Goal: Obtain resource: Download file/media

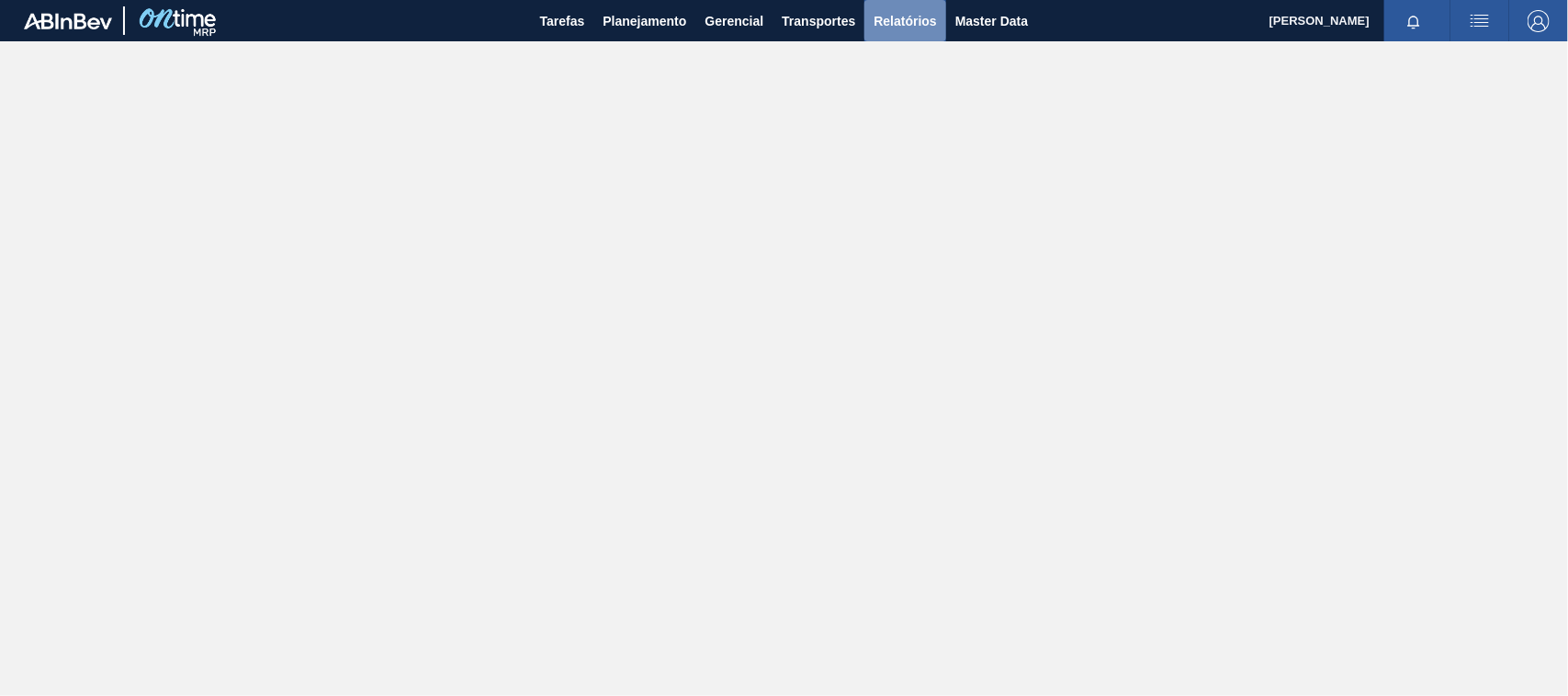
click at [896, 22] on span "Relatórios" at bounding box center [904, 22] width 63 height 22
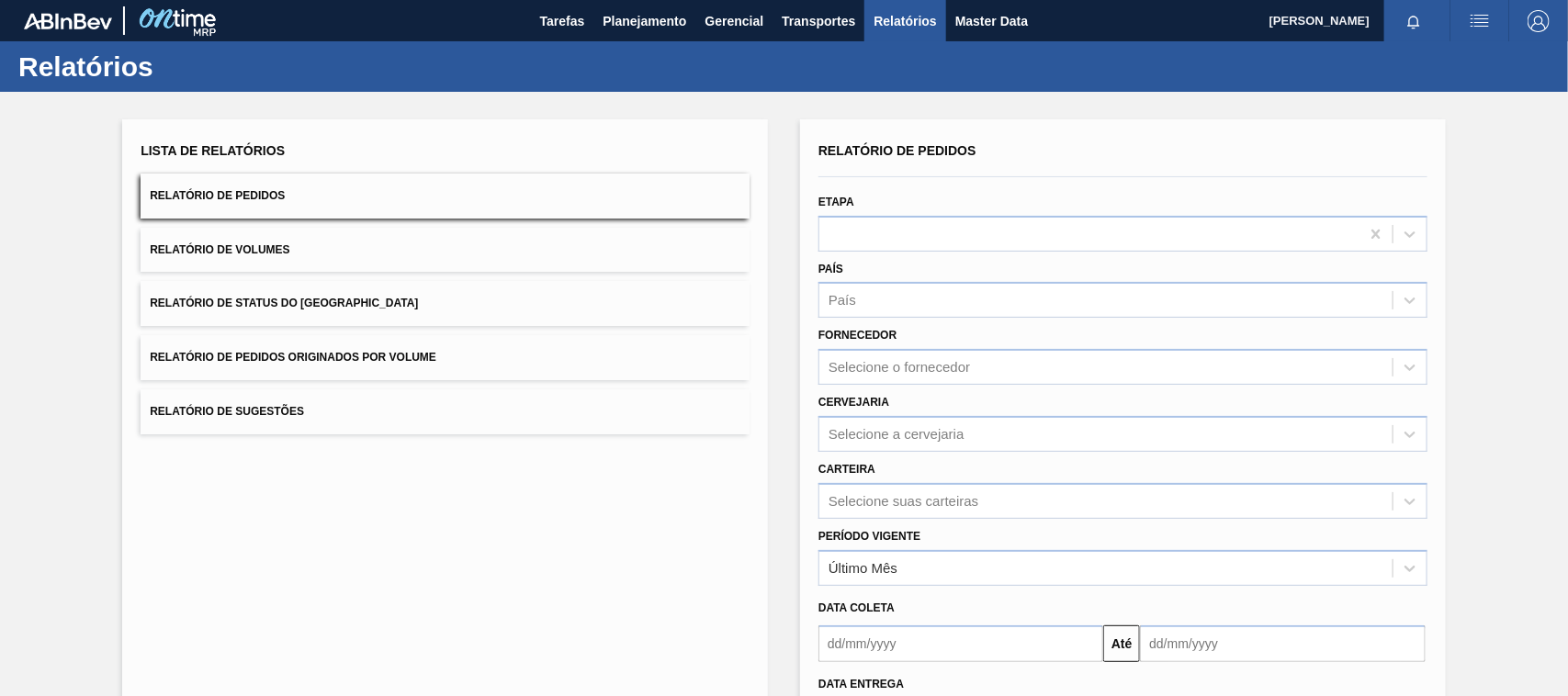
click at [423, 350] on span "Relatório de Pedidos Originados por Volume" at bounding box center [293, 357] width 287 height 13
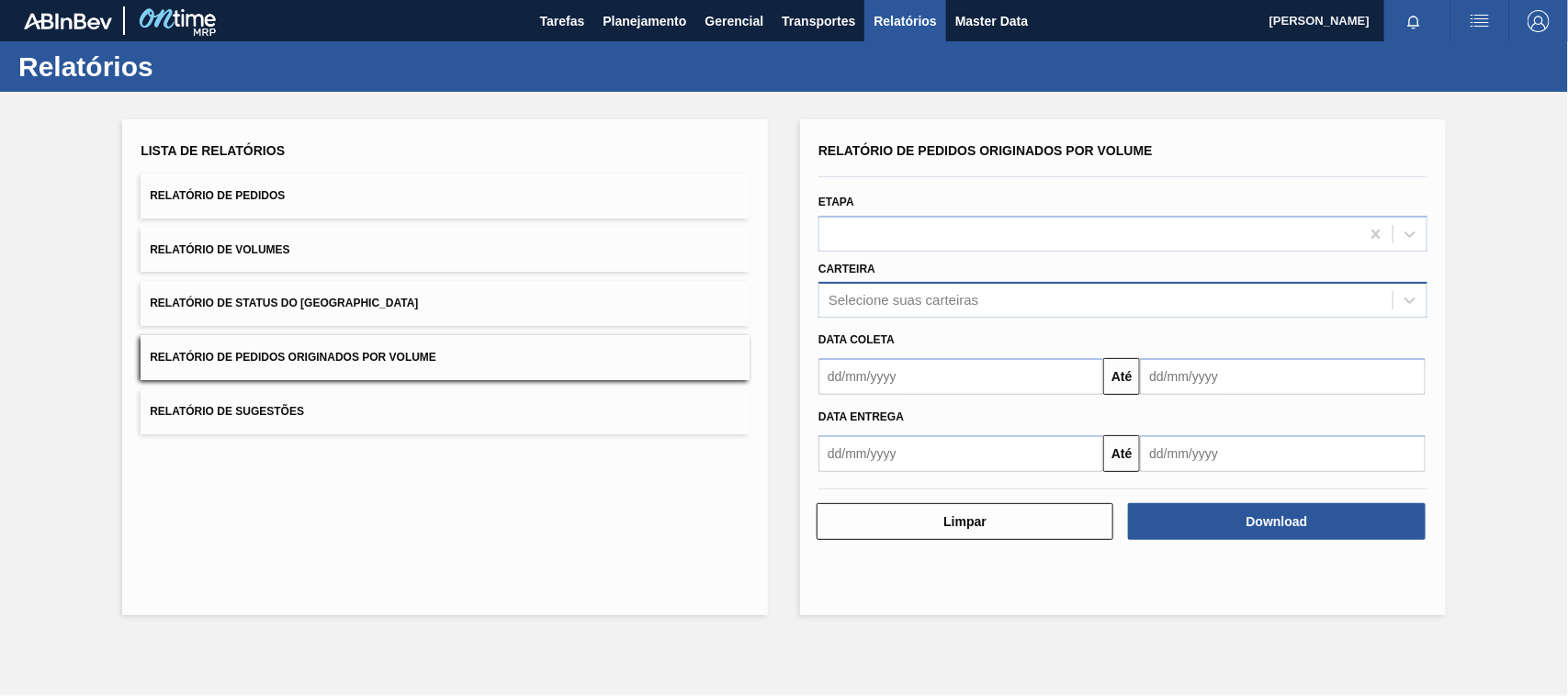
click at [873, 304] on div "Selecione suas carteiras" at bounding box center [903, 301] width 150 height 16
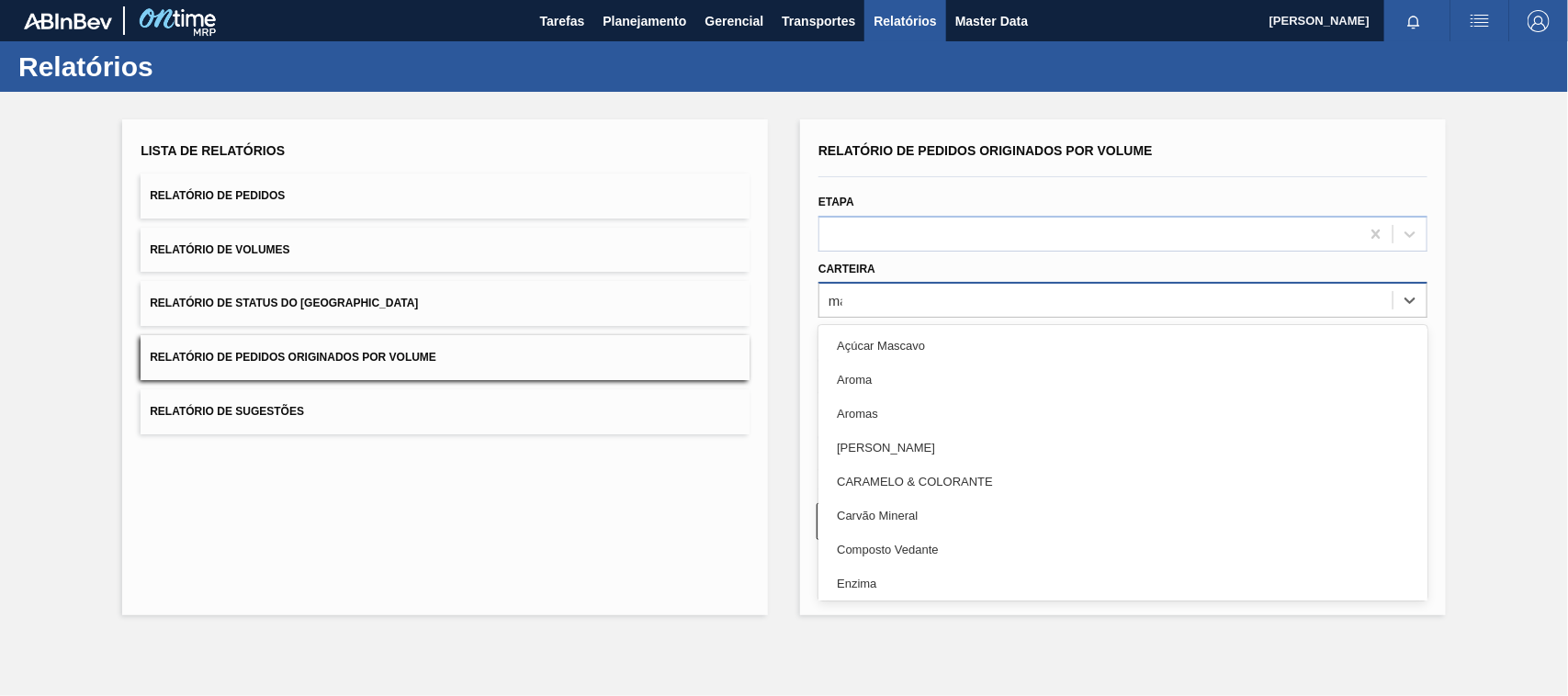
type input "mal"
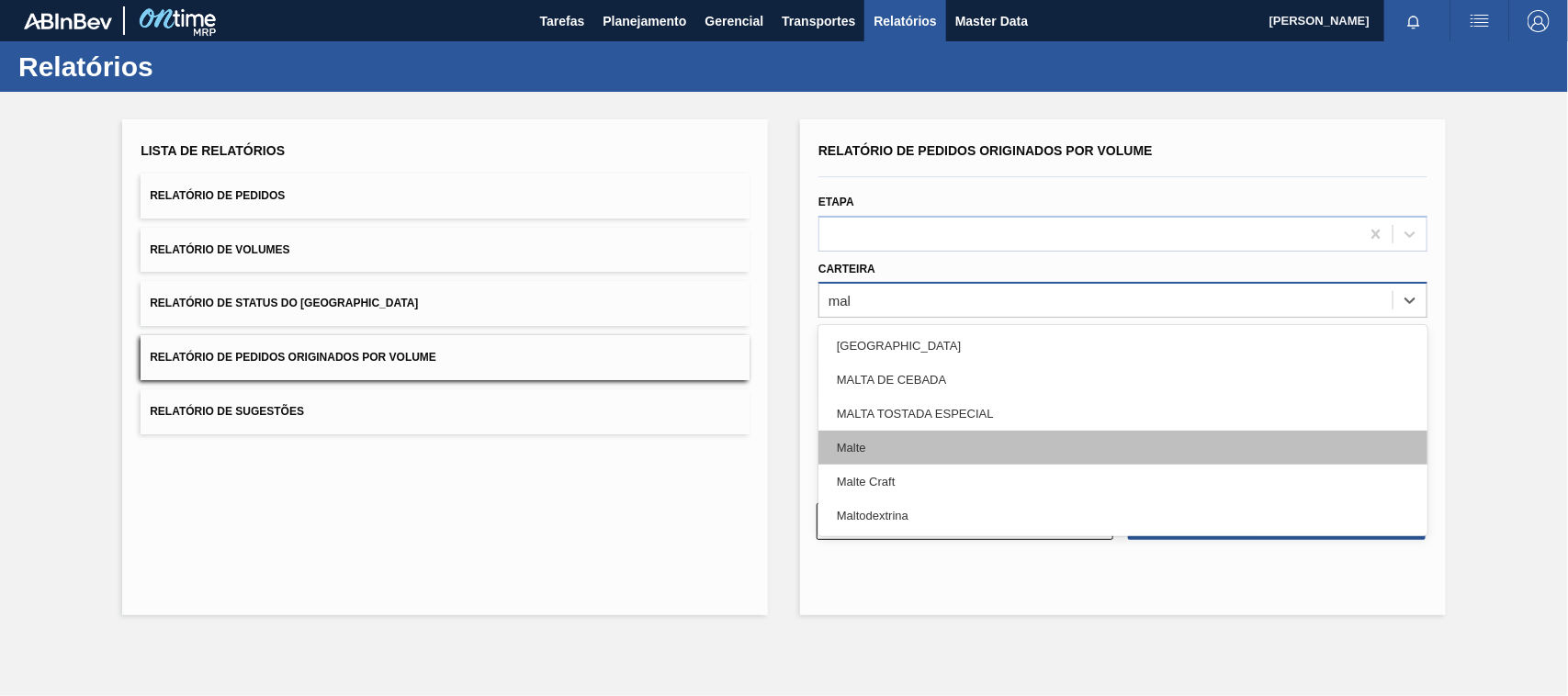
click at [861, 456] on div "Malte" at bounding box center [1123, 448] width 609 height 34
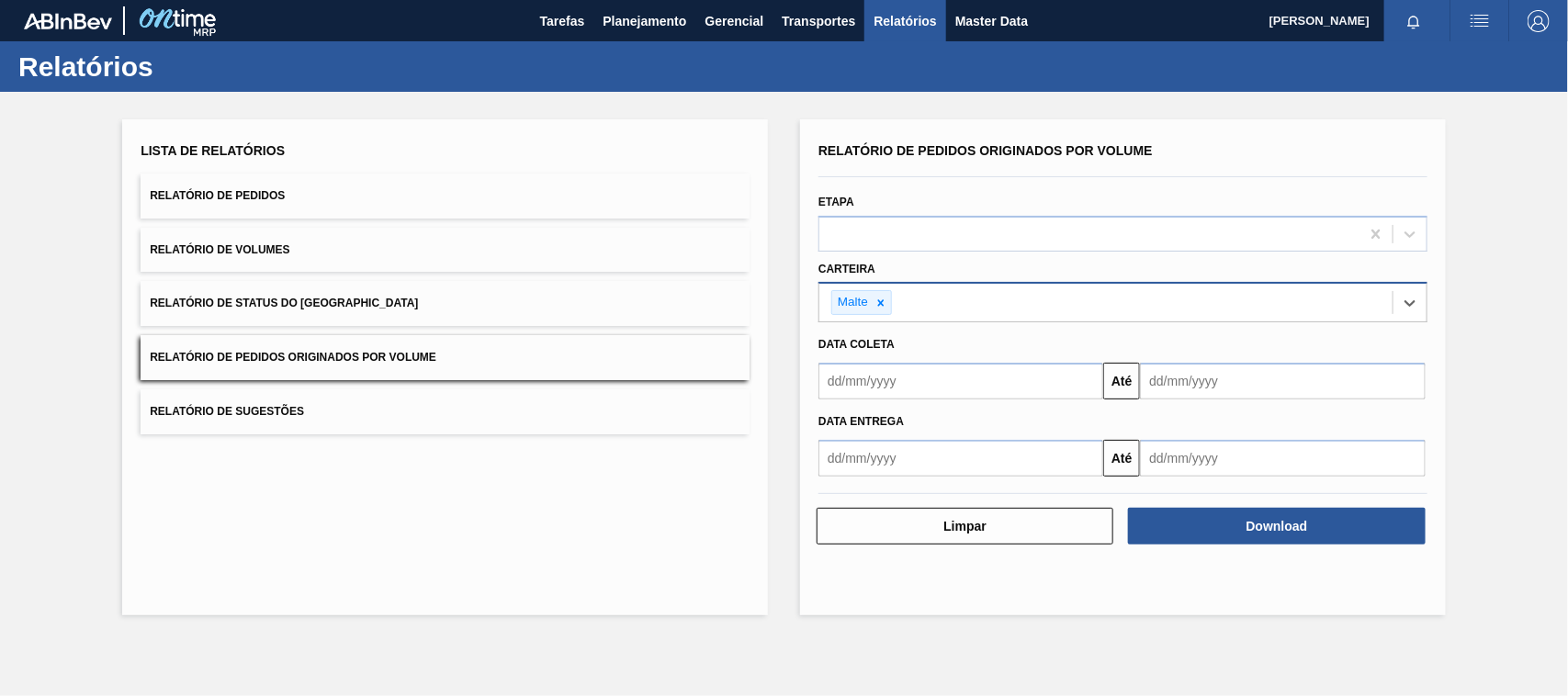
click at [920, 384] on input "text" at bounding box center [961, 380] width 285 height 37
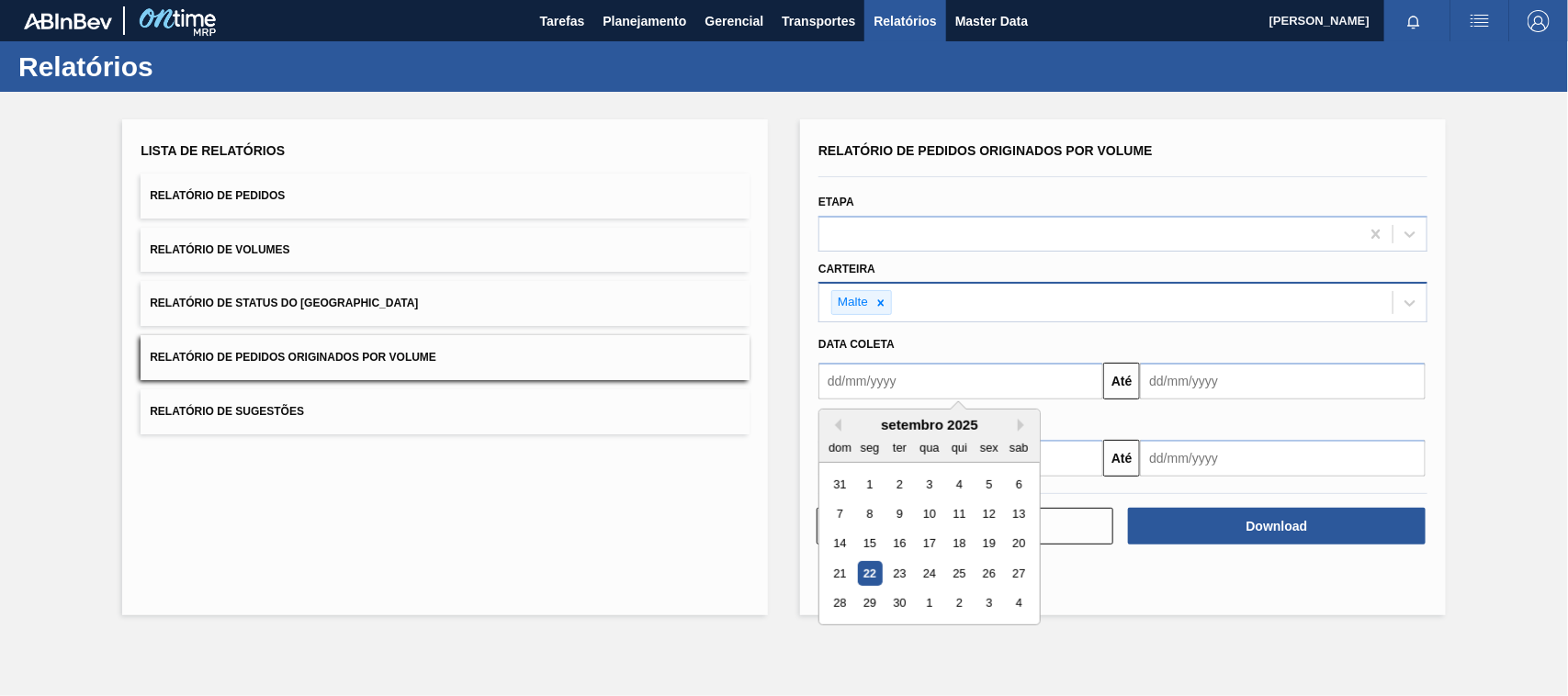
type input "[DATE]"
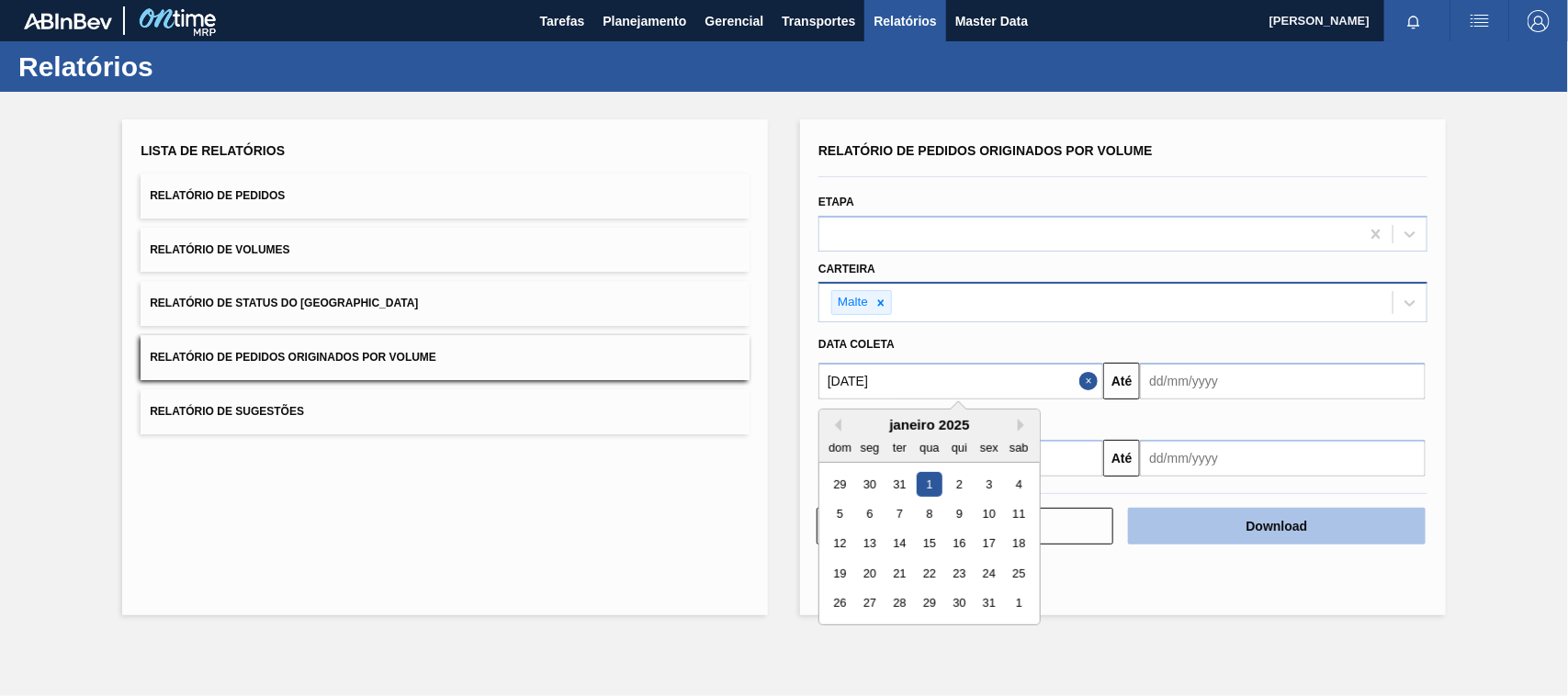
click at [1254, 526] on button "Download" at bounding box center [1277, 526] width 297 height 37
